Goal: Task Accomplishment & Management: Manage account settings

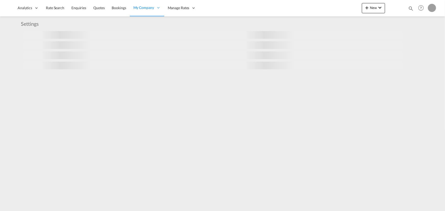
click at [410, 8] on md-icon "icon-magnify" at bounding box center [411, 9] width 6 height 6
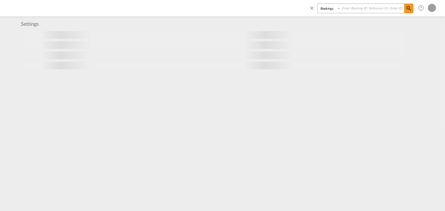
click at [333, 11] on select "Bookings Quotes Enquiries" at bounding box center [329, 8] width 24 height 9
select select "Quotes"
click at [317, 4] on select "Bookings Quotes Enquiries" at bounding box center [329, 8] width 24 height 9
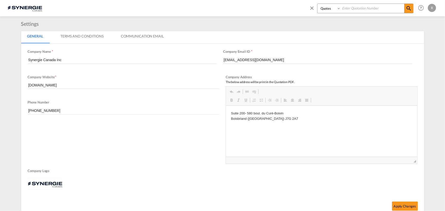
click at [351, 10] on input at bounding box center [371, 8] width 63 height 9
click at [410, 8] on md-icon "icon-magnify" at bounding box center [408, 8] width 6 height 6
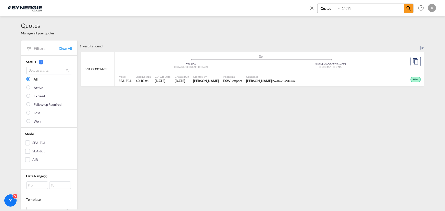
click at [214, 71] on div ".a{fill:#aaa8ad;} .a{fill:#aaa8ad;} V4Z | V4Z Chilliwack , [GEOGRAPHIC_DATA] ES…" at bounding box center [261, 63] width 284 height 17
drag, startPoint x: 354, startPoint y: 8, endPoint x: 283, endPoint y: 2, distance: 71.6
click at [283, 2] on div "Bookings Quotes Enquiries 14635 Help Resources Product Release R My Profile Log…" at bounding box center [222, 8] width 429 height 16
type input "15307"
click at [405, 9] on md-icon "icon-magnify" at bounding box center [408, 8] width 6 height 6
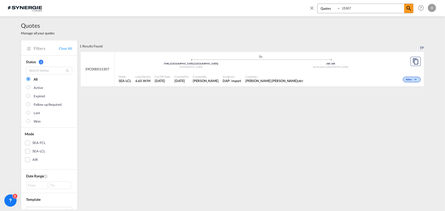
click at [305, 74] on div "Active" at bounding box center [363, 79] width 116 height 13
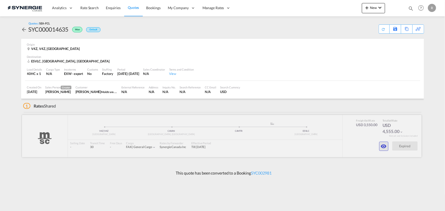
click at [382, 147] on md-icon "icon-eye" at bounding box center [383, 146] width 6 height 6
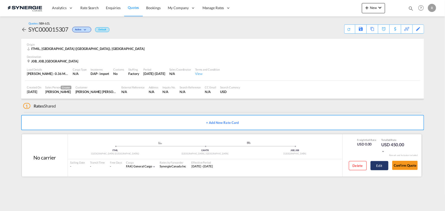
click at [376, 166] on button "Edit" at bounding box center [379, 165] width 18 height 9
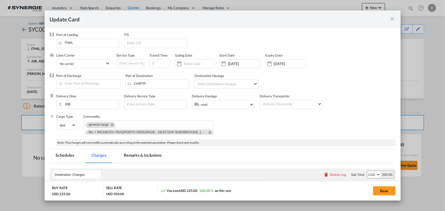
select select "flat"
select select "per_pallet"
select select "flat"
select select "per_bl"
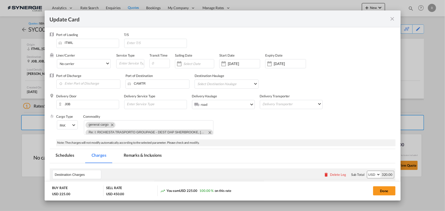
select select "per_bl"
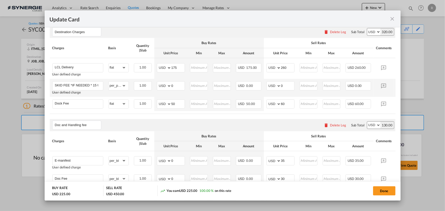
scroll to position [139, 0]
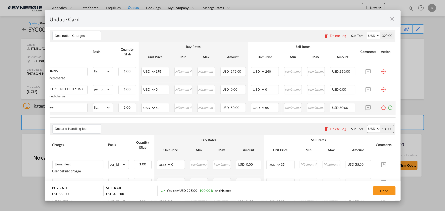
click at [388, 107] on md-icon "icon-plus-circle-outline green-400-fg" at bounding box center [390, 105] width 5 height 5
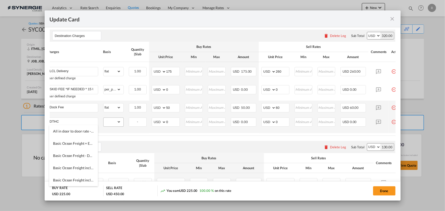
type input "DTHC"
click at [113, 124] on select "gross_weight volumetric_weight per_shipment per_bl per_km per_hawb per_kg flat …" at bounding box center [111, 122] width 17 height 8
select select "per_w/m"
click at [103, 118] on select "gross_weight volumetric_weight per_shipment per_bl per_km per_hawb per_kg flat …" at bounding box center [111, 122] width 17 height 8
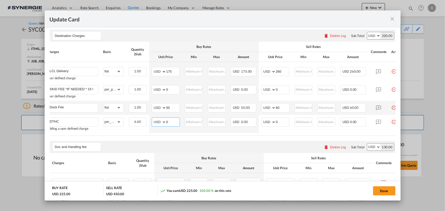
drag, startPoint x: 176, startPoint y: 121, endPoint x: 124, endPoint y: 106, distance: 54.3
click at [142, 116] on tr "DTHC Adding a user defined charge Please Enter Already Exists gross_weight volu…" at bounding box center [225, 124] width 361 height 18
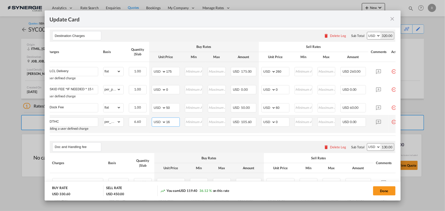
type input "16"
drag, startPoint x: 258, startPoint y: 119, endPoint x: 252, endPoint y: 119, distance: 6.1
click at [252, 119] on tr "DTHC Adding a user defined charge Please Enter Already Exists gross_weight volu…" at bounding box center [225, 124] width 361 height 18
type input "20"
click at [247, 133] on table "Charges Basis Quantity | Slab Buy Rates Sell Rates Comments Action Unit Price M…" at bounding box center [225, 89] width 361 height 94
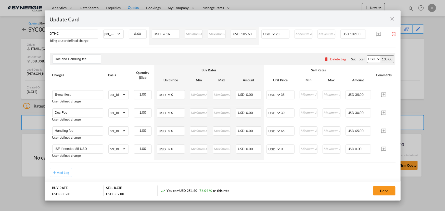
scroll to position [232, 0]
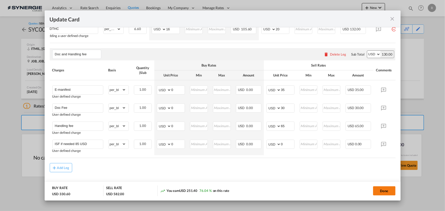
click at [376, 192] on button "Done" at bounding box center [384, 190] width 22 height 9
type input "01 Oct 2025"
type input "29 Oct 2026"
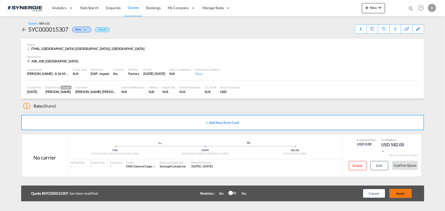
click at [403, 195] on button "Apply" at bounding box center [400, 193] width 22 height 9
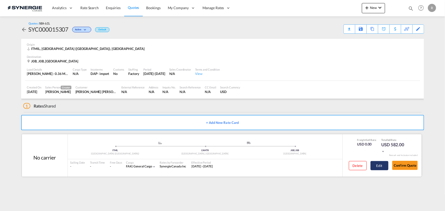
click at [380, 168] on button "Edit" at bounding box center [379, 165] width 18 height 9
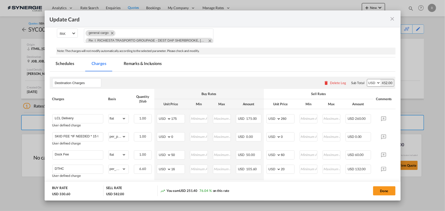
scroll to position [139, 0]
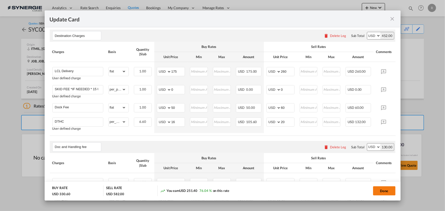
click at [390, 192] on button "Done" at bounding box center [384, 190] width 22 height 9
type input "01 Oct 2025"
type input "29 Oct 2026"
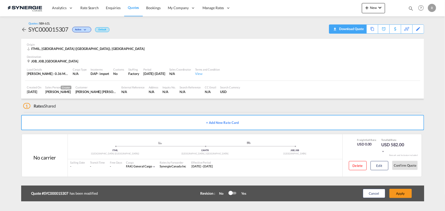
click at [360, 30] on div "Download Quote" at bounding box center [351, 29] width 26 height 8
